Goal: Obtain resource: Download file/media

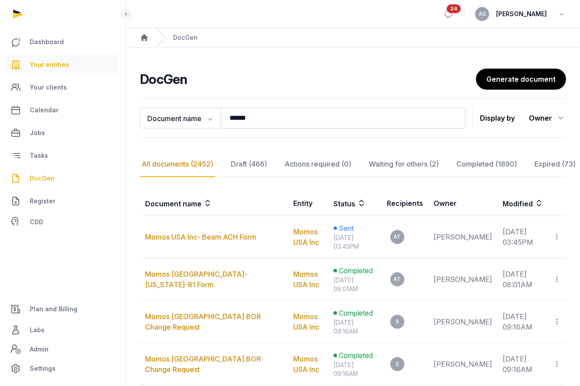
click at [45, 57] on link "Your entities" at bounding box center [63, 64] width 112 height 21
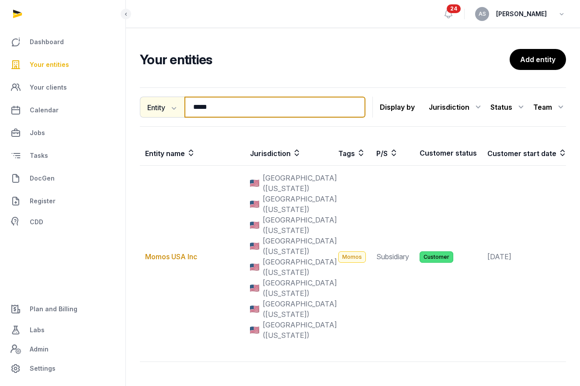
drag, startPoint x: 229, startPoint y: 110, endPoint x: 151, endPoint y: 105, distance: 78.4
click at [151, 107] on div "Entity Entity People Tags Services ***** Search" at bounding box center [253, 107] width 226 height 21
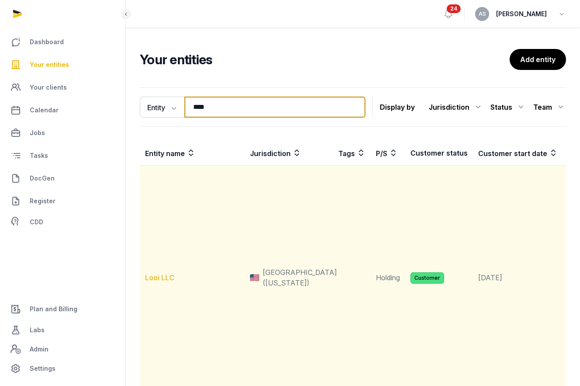
type input "****"
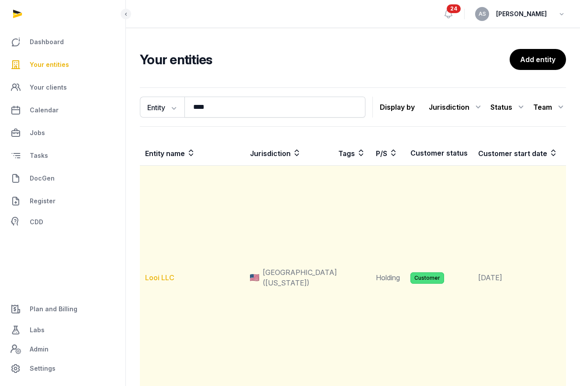
click at [164, 274] on link "Looi LLC" at bounding box center [159, 277] width 29 height 9
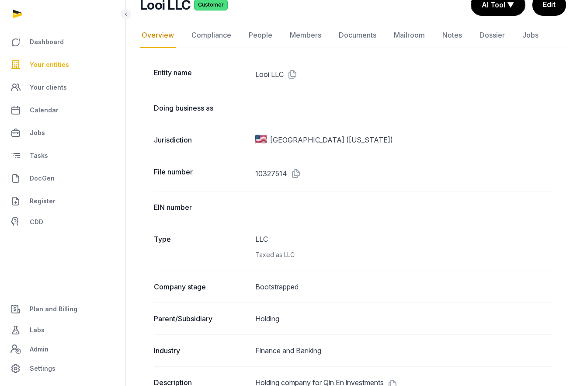
scroll to position [74, 0]
click at [363, 32] on link "Documents" at bounding box center [357, 35] width 41 height 25
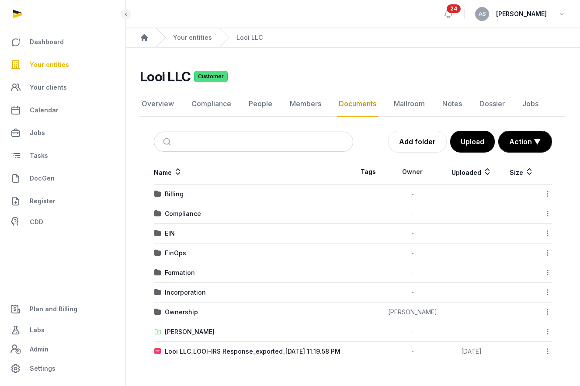
click at [546, 354] on icon at bounding box center [548, 351] width 8 height 9
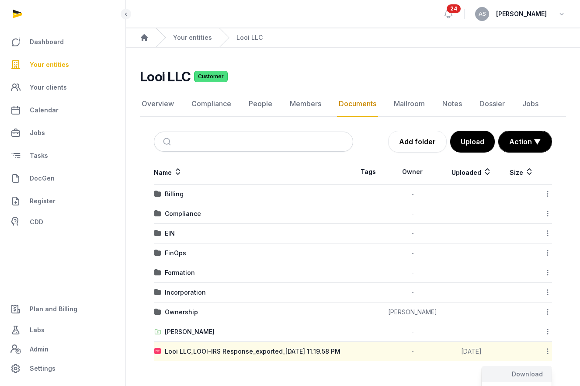
click at [535, 377] on div "Download" at bounding box center [517, 374] width 70 height 16
click at [547, 348] on icon at bounding box center [548, 351] width 8 height 9
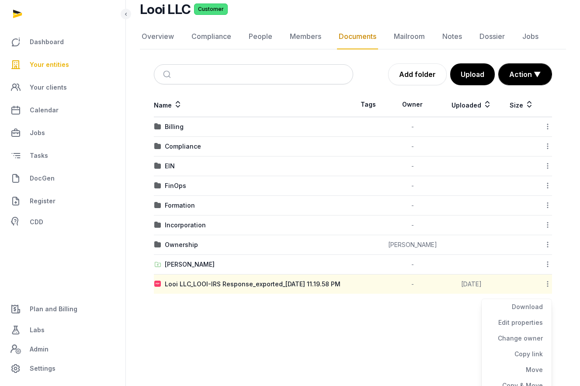
scroll to position [76, 0]
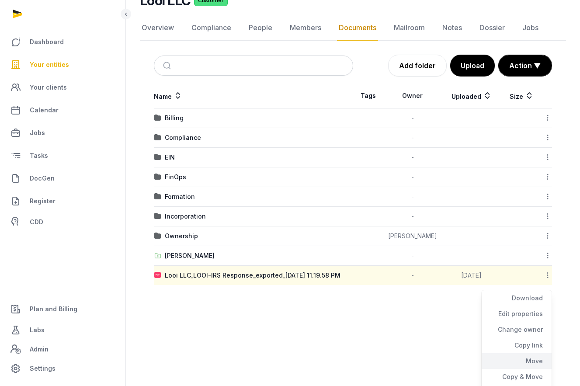
click at [530, 361] on div "Move" at bounding box center [517, 361] width 70 height 16
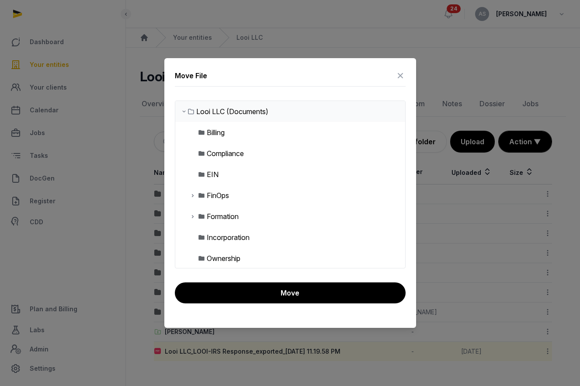
click at [203, 173] on img at bounding box center [201, 174] width 7 height 7
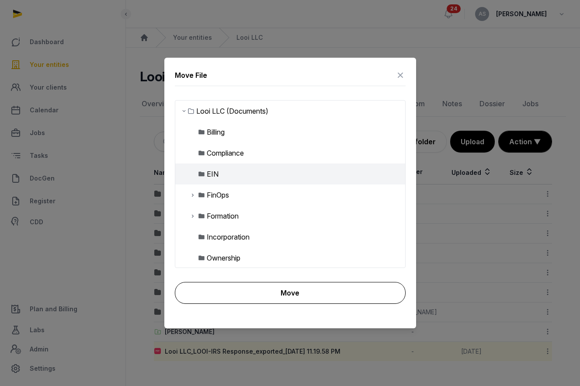
click at [243, 289] on button "Move" at bounding box center [290, 293] width 231 height 22
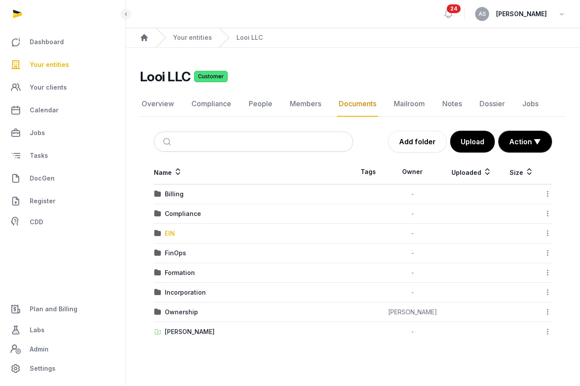
click at [166, 231] on div "EIN" at bounding box center [170, 233] width 10 height 9
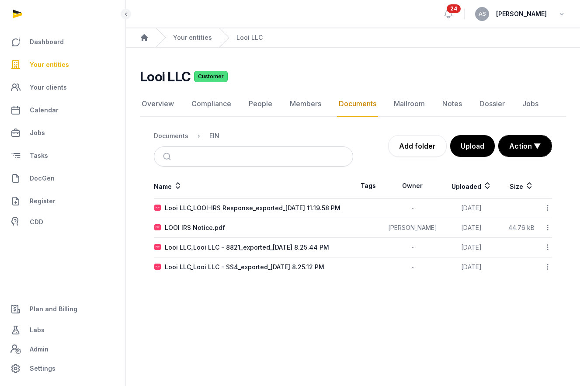
click at [547, 269] on icon at bounding box center [548, 266] width 8 height 9
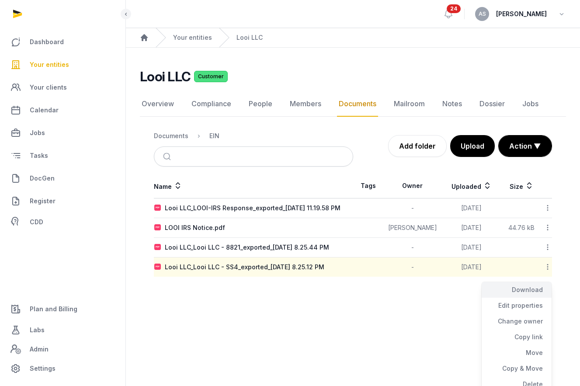
click at [535, 287] on div "Download" at bounding box center [517, 290] width 70 height 16
click at [546, 230] on icon at bounding box center [548, 227] width 8 height 9
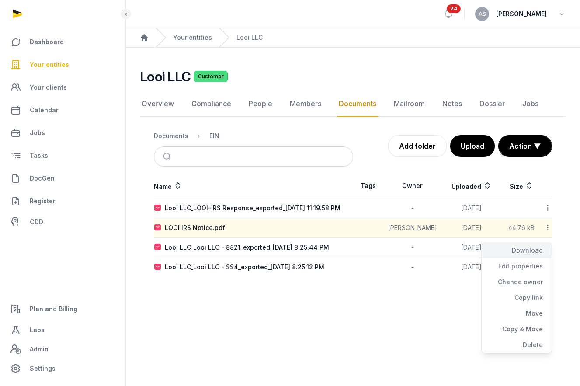
click at [533, 252] on div "Download" at bounding box center [517, 251] width 70 height 16
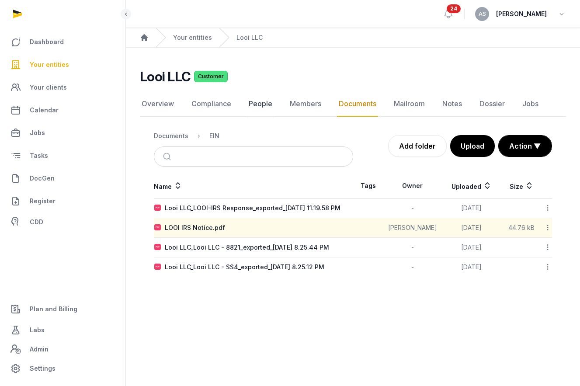
click at [260, 105] on link "People" at bounding box center [260, 103] width 27 height 25
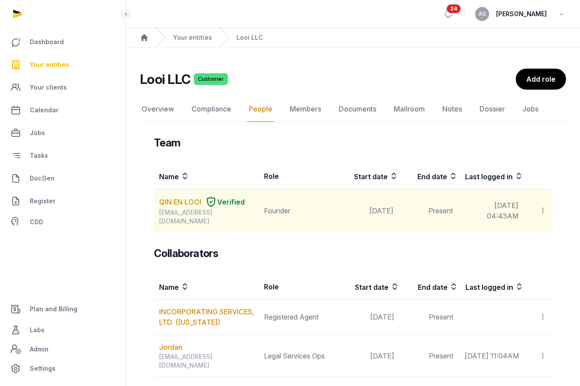
click at [547, 202] on td "Invite user Edit role Delete" at bounding box center [538, 211] width 28 height 44
click at [545, 206] on icon at bounding box center [543, 210] width 8 height 9
click at [426, 199] on td "Present" at bounding box center [428, 211] width 59 height 44
click at [194, 202] on link "QIN EN LOOI" at bounding box center [180, 202] width 42 height 10
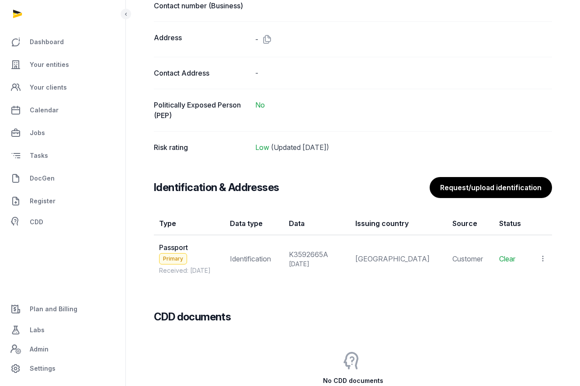
scroll to position [657, 0]
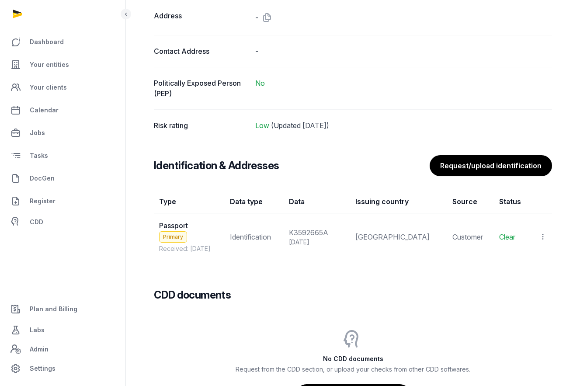
click at [544, 233] on icon at bounding box center [543, 236] width 8 height 9
click at [533, 260] on span "View" at bounding box center [531, 260] width 16 height 9
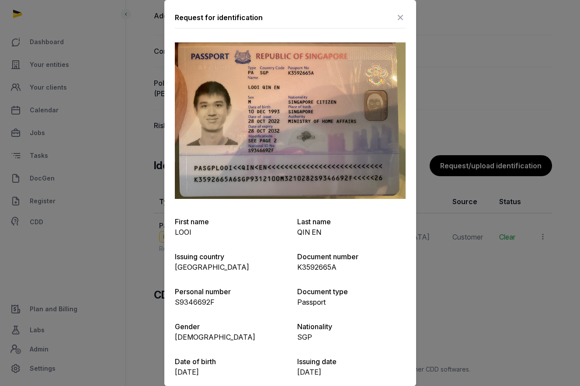
click at [402, 13] on icon at bounding box center [400, 17] width 10 height 14
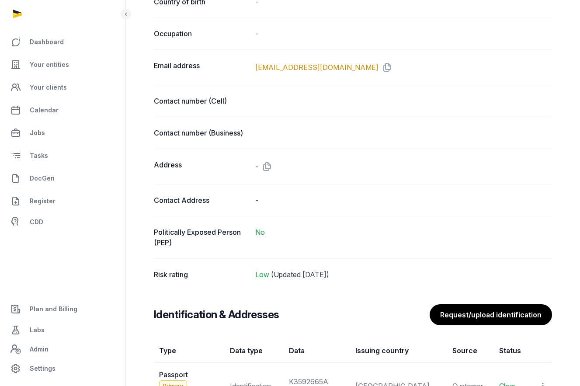
scroll to position [502, 0]
